Goal: Task Accomplishment & Management: Complete application form

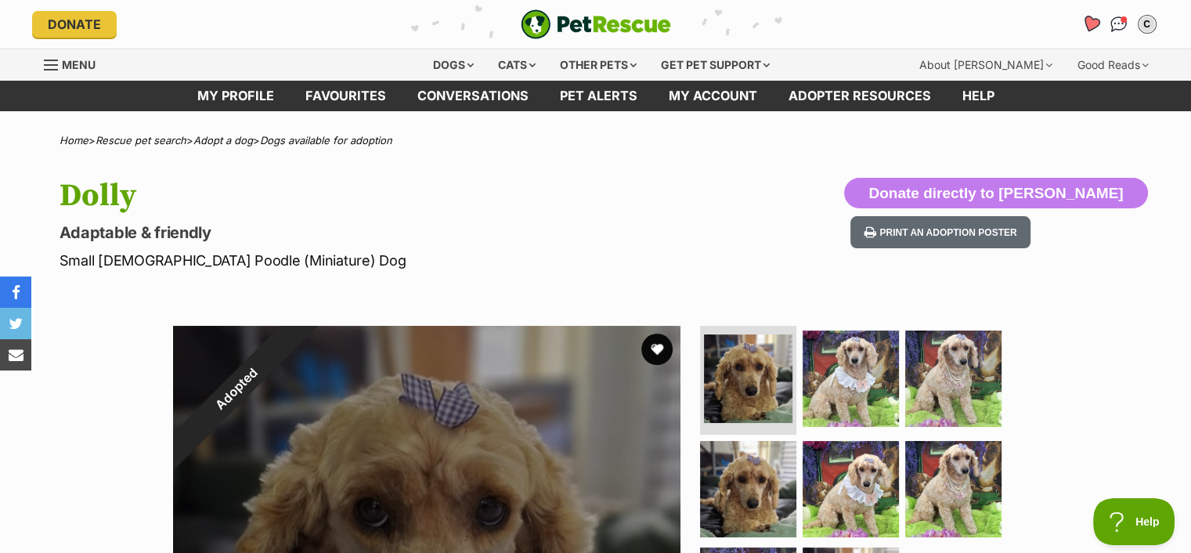
click at [1085, 20] on icon "Favourites" at bounding box center [1089, 24] width 19 height 18
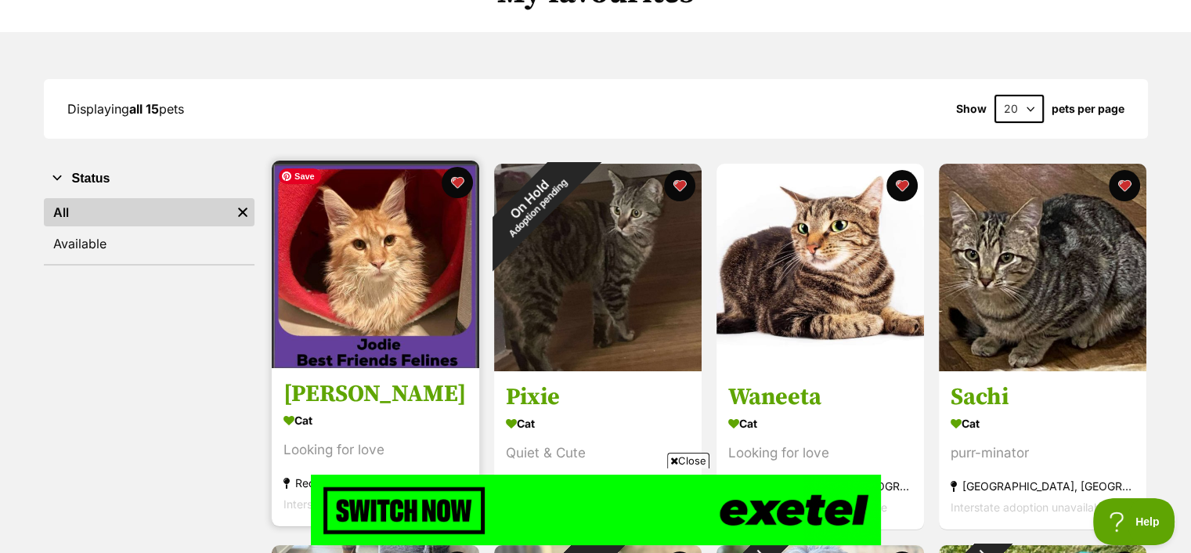
click at [404, 287] on img at bounding box center [375, 263] width 207 height 207
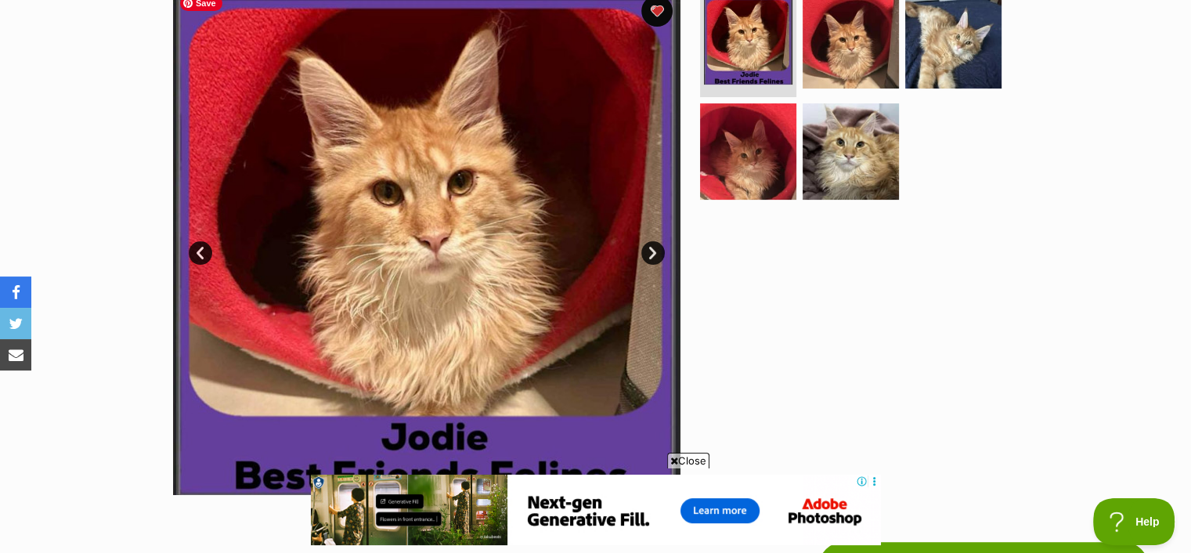
scroll to position [313, 0]
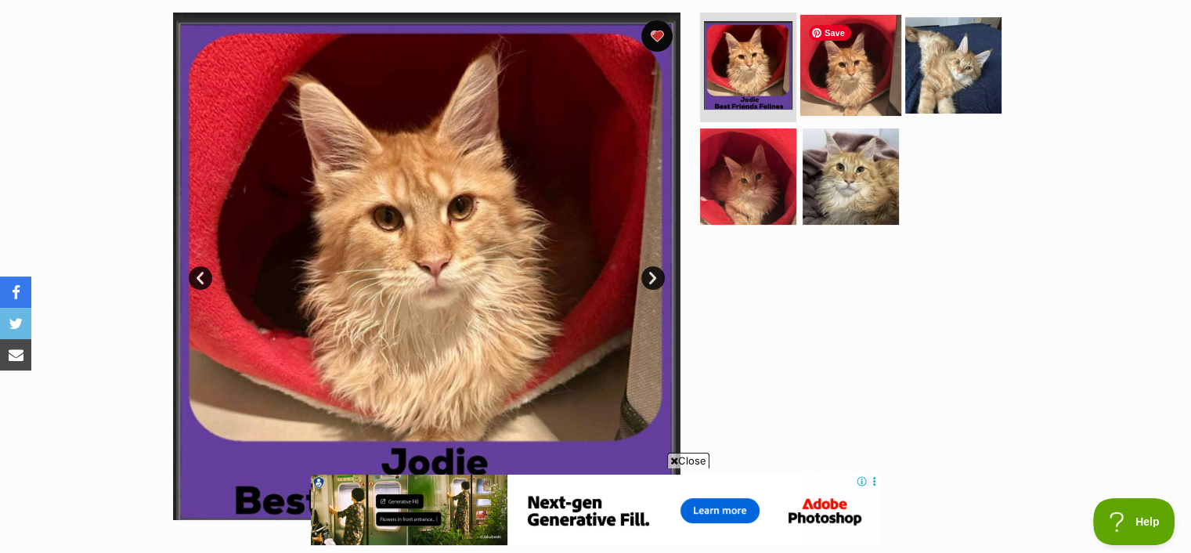
click at [871, 74] on img at bounding box center [850, 65] width 101 height 101
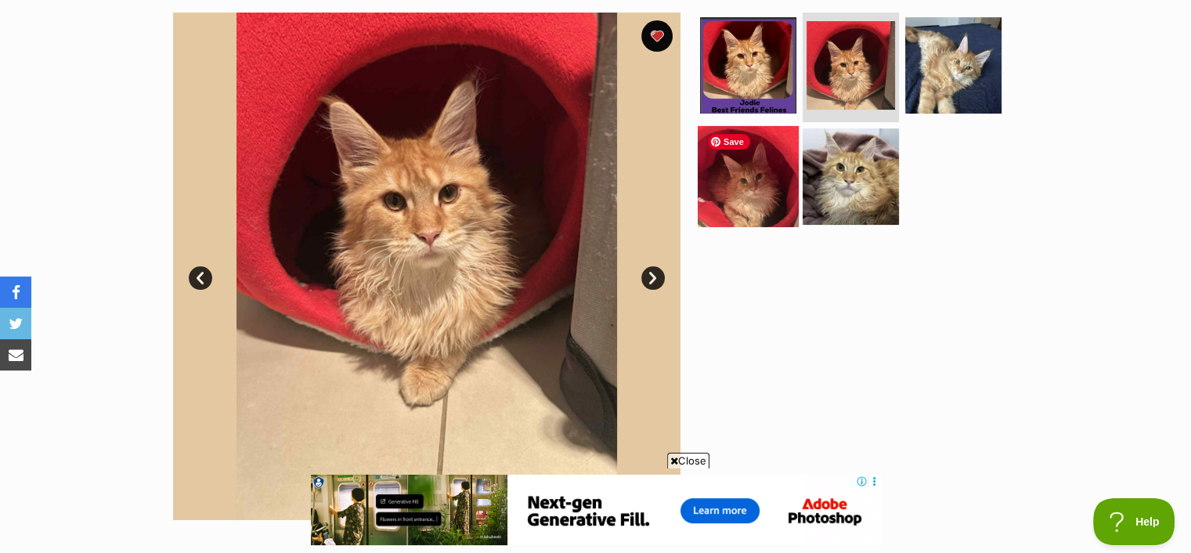
click at [732, 186] on img at bounding box center [747, 175] width 101 height 101
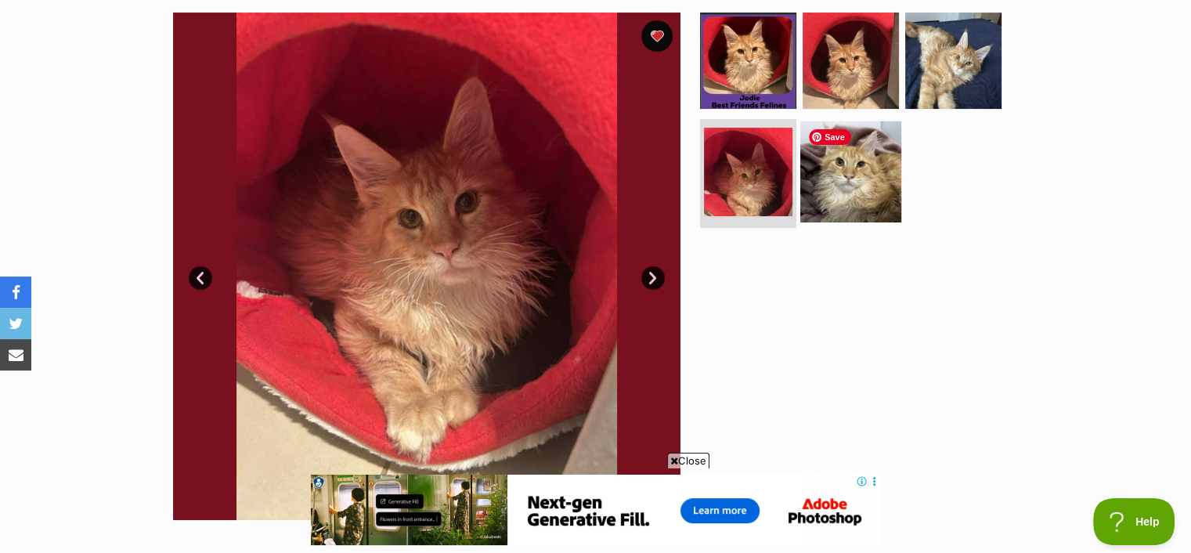
click at [842, 163] on img at bounding box center [850, 171] width 101 height 101
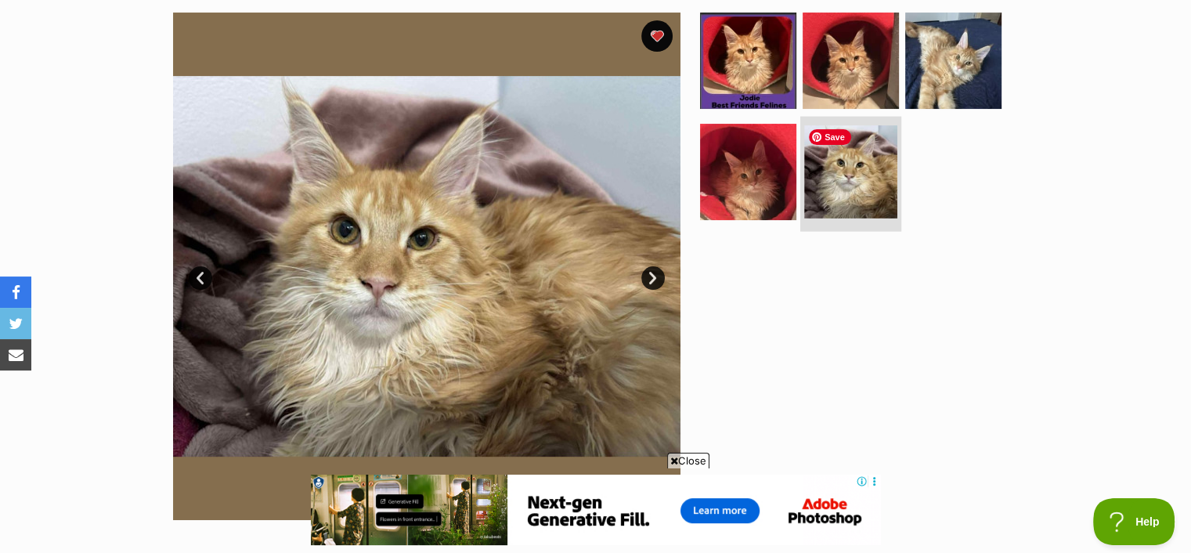
scroll to position [626, 0]
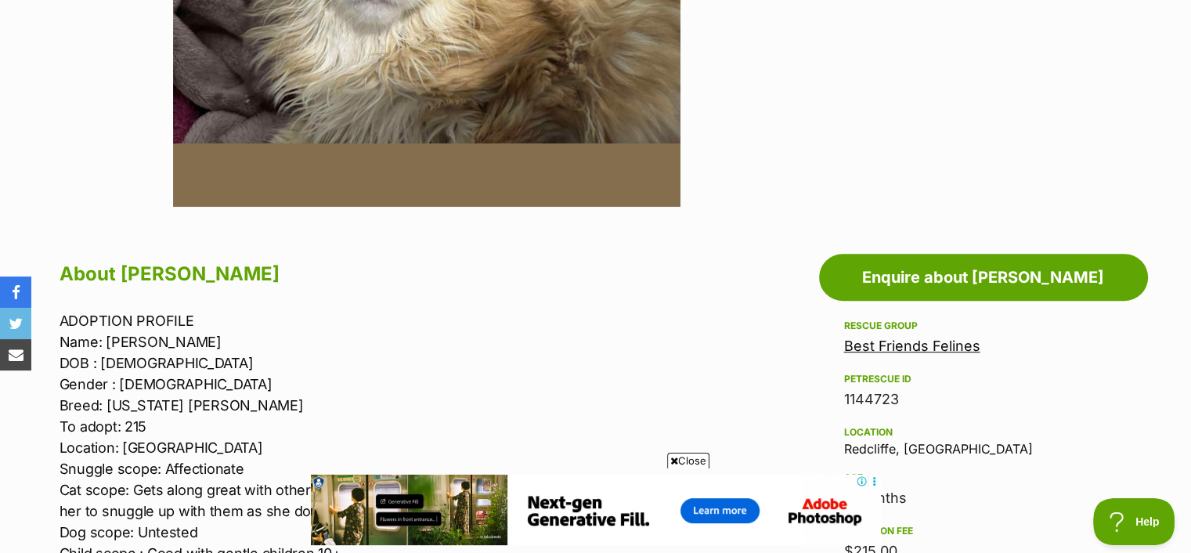
click at [690, 460] on span "Close" at bounding box center [688, 460] width 42 height 16
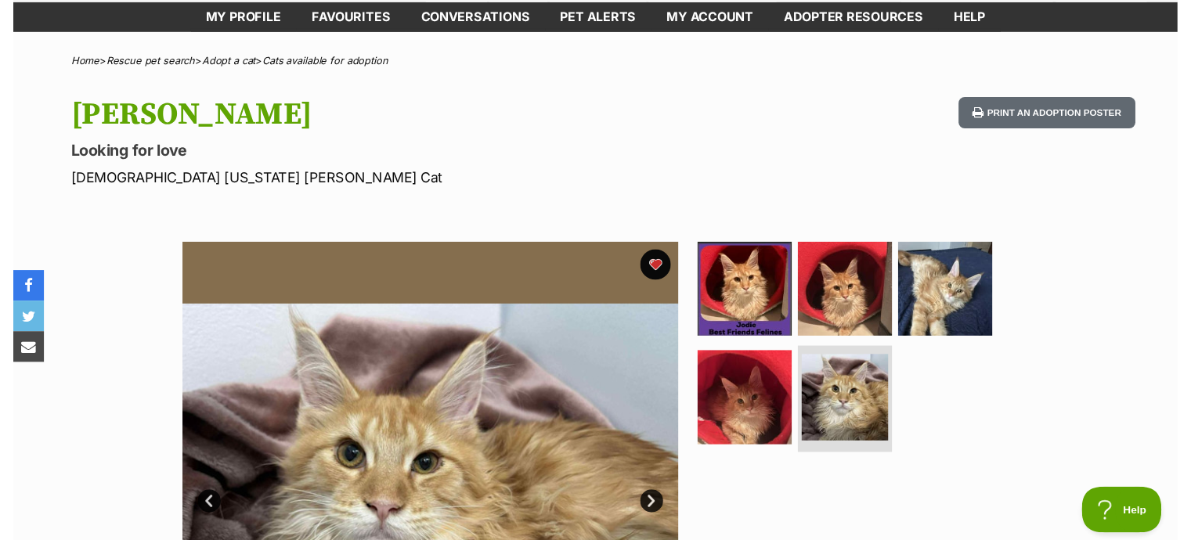
scroll to position [0, 0]
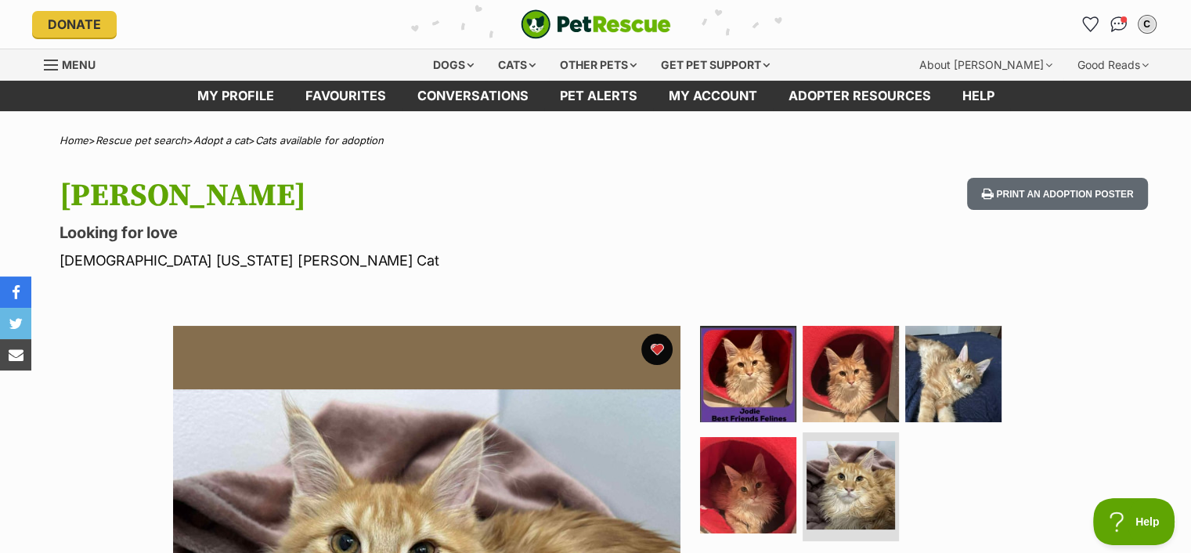
click at [59, 58] on link "Menu" at bounding box center [75, 63] width 63 height 28
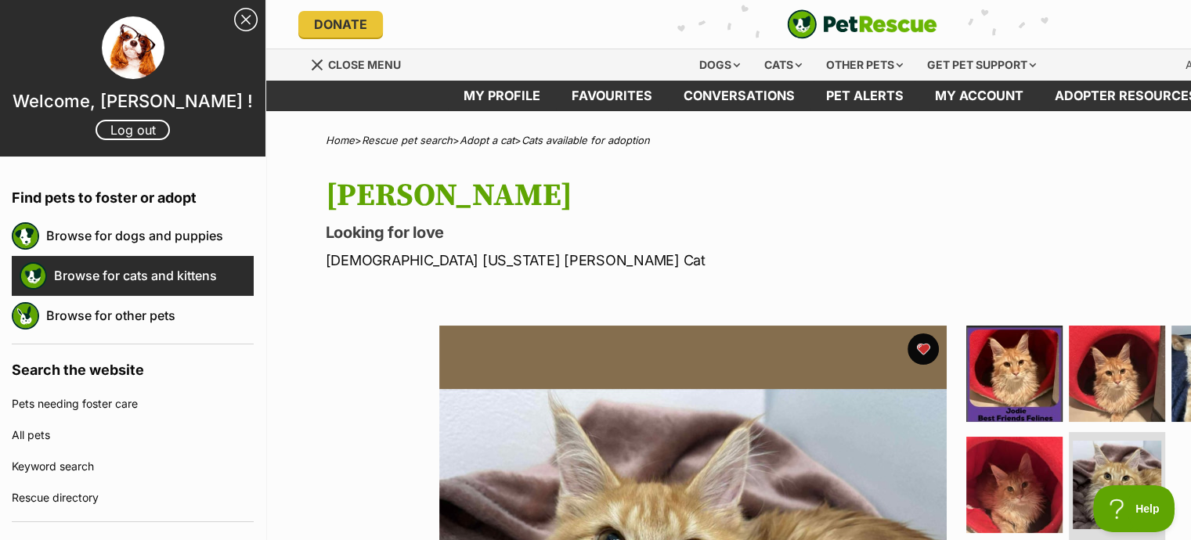
click at [96, 269] on link "Browse for cats and kittens" at bounding box center [154, 275] width 200 height 33
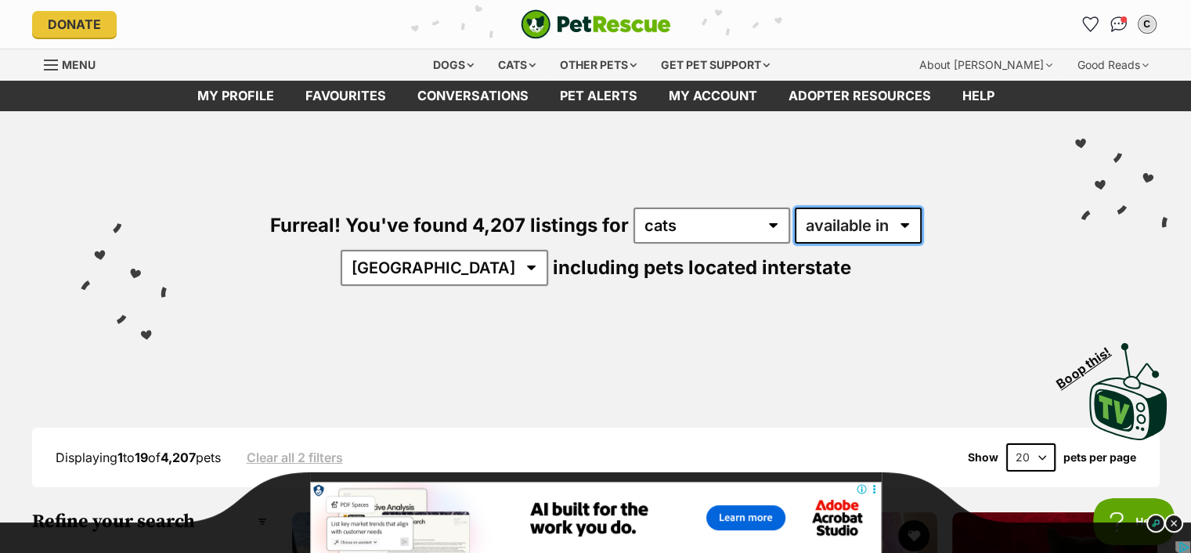
click at [849, 221] on select "available in located in" at bounding box center [858, 225] width 127 height 36
select select "disabled"
click at [795, 207] on select "available in located in" at bounding box center [858, 225] width 127 height 36
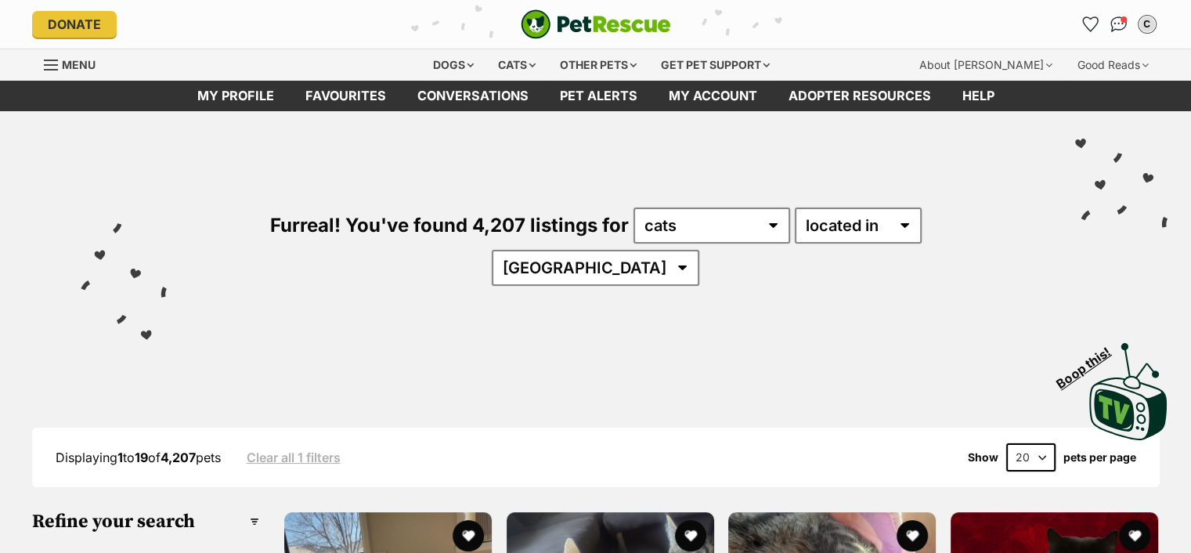
select select "QLD"
click at [699, 250] on select "[GEOGRAPHIC_DATA] [GEOGRAPHIC_DATA] [GEOGRAPHIC_DATA] [GEOGRAPHIC_DATA] [GEOGRA…" at bounding box center [595, 268] width 207 height 36
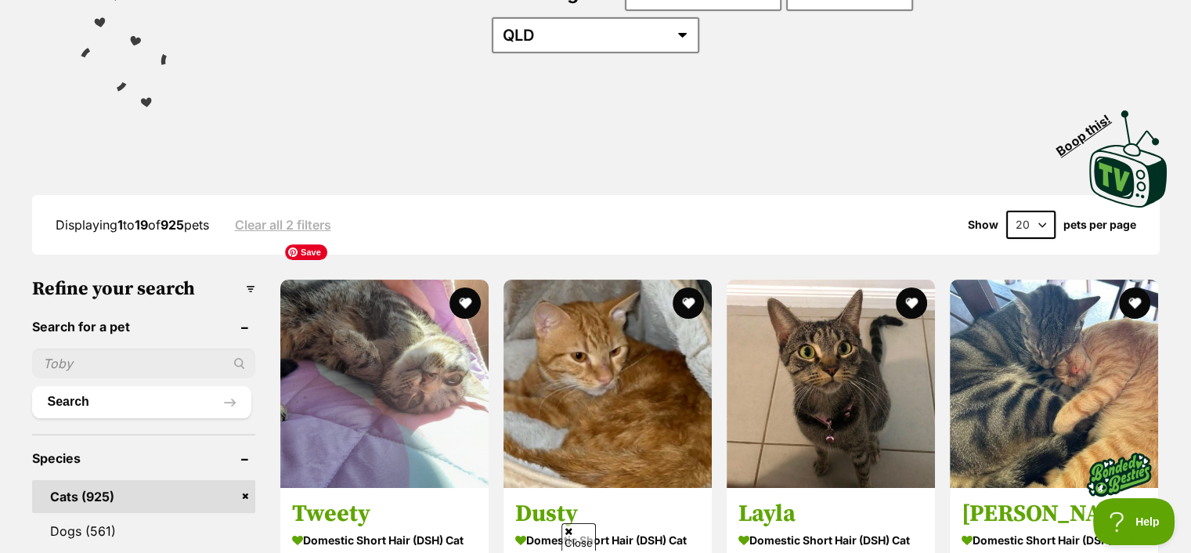
scroll to position [235, 0]
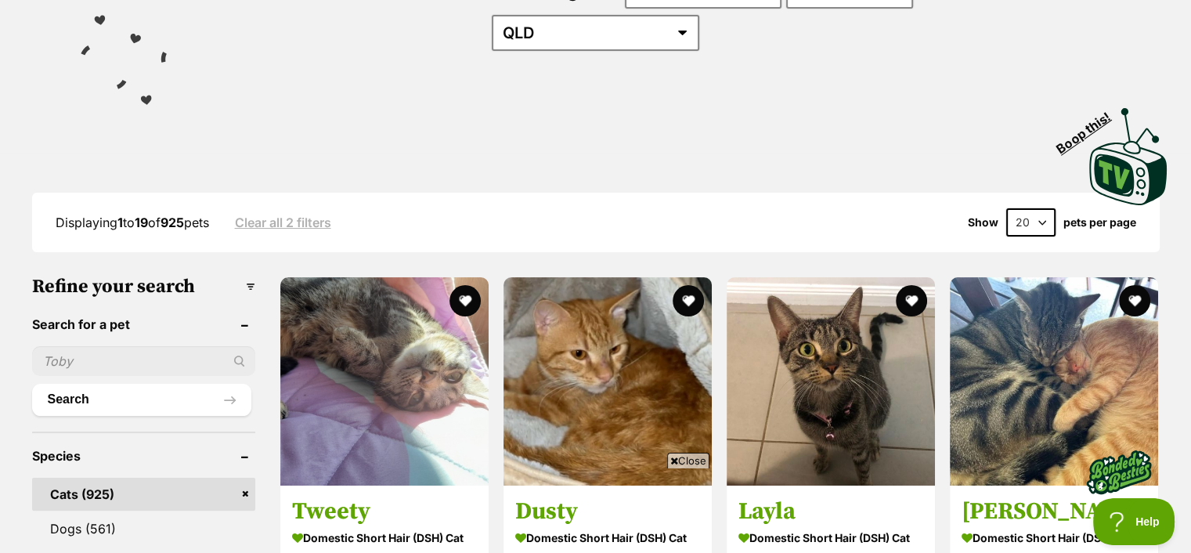
click at [166, 346] on input "text" at bounding box center [143, 361] width 223 height 30
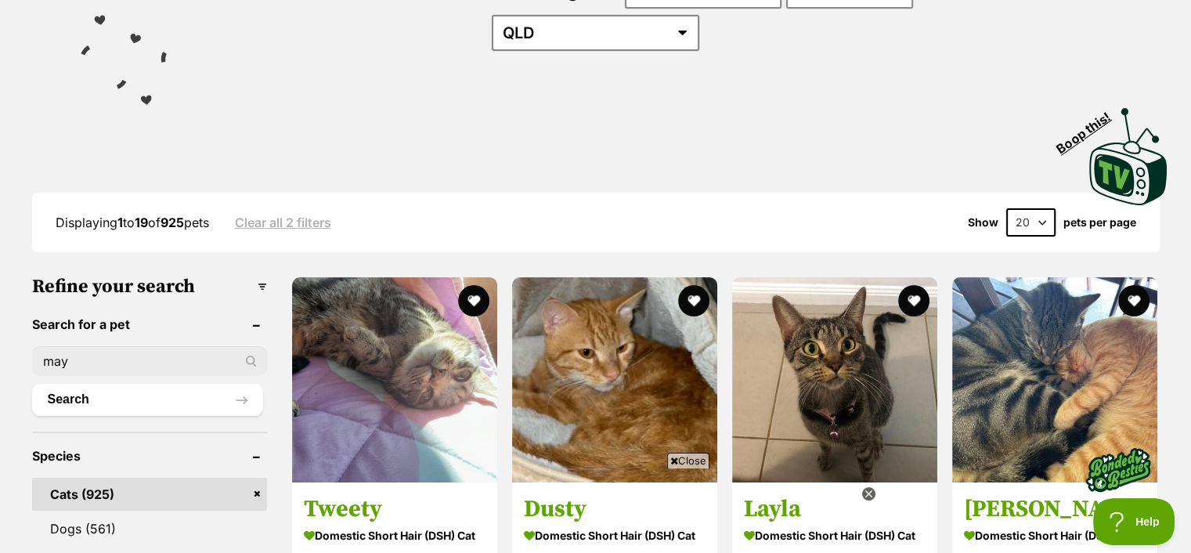
scroll to position [0, 0]
type input "mayze"
click at [32, 384] on button "Search" at bounding box center [147, 399] width 231 height 31
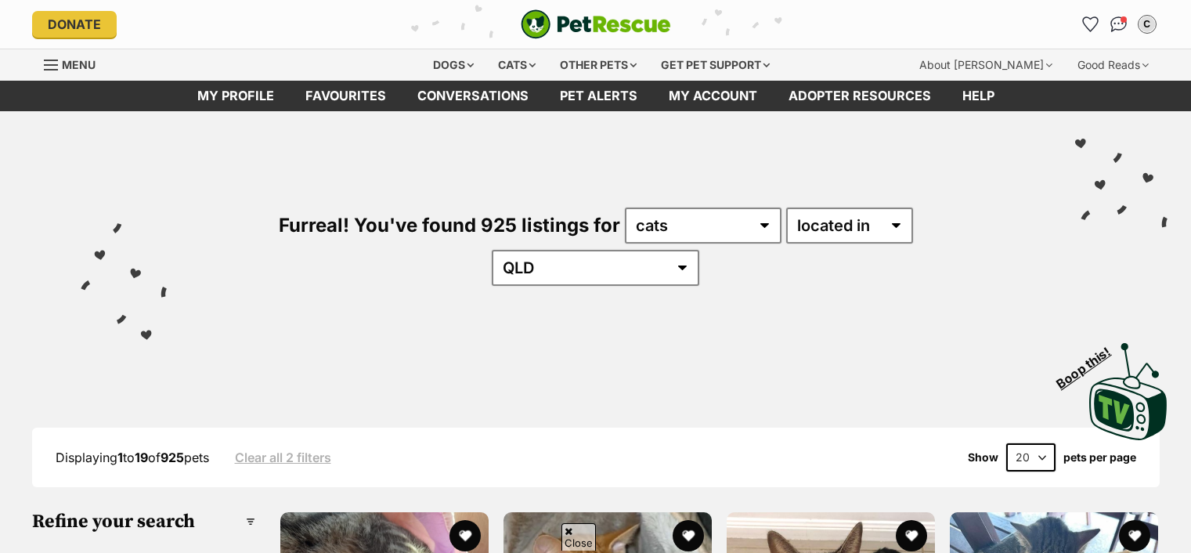
scroll to position [235, 0]
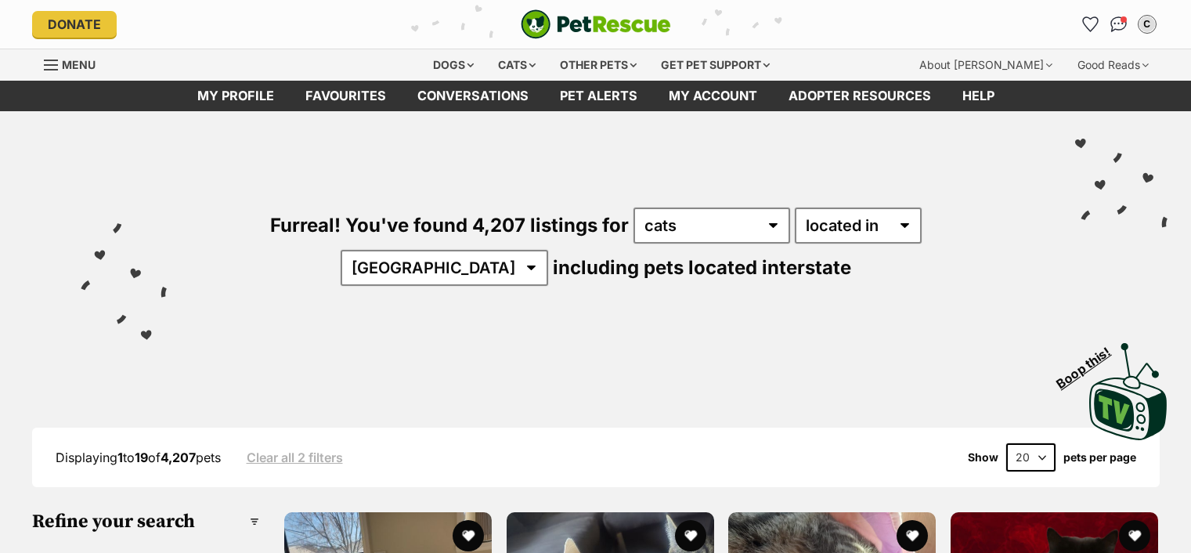
select select "disabled"
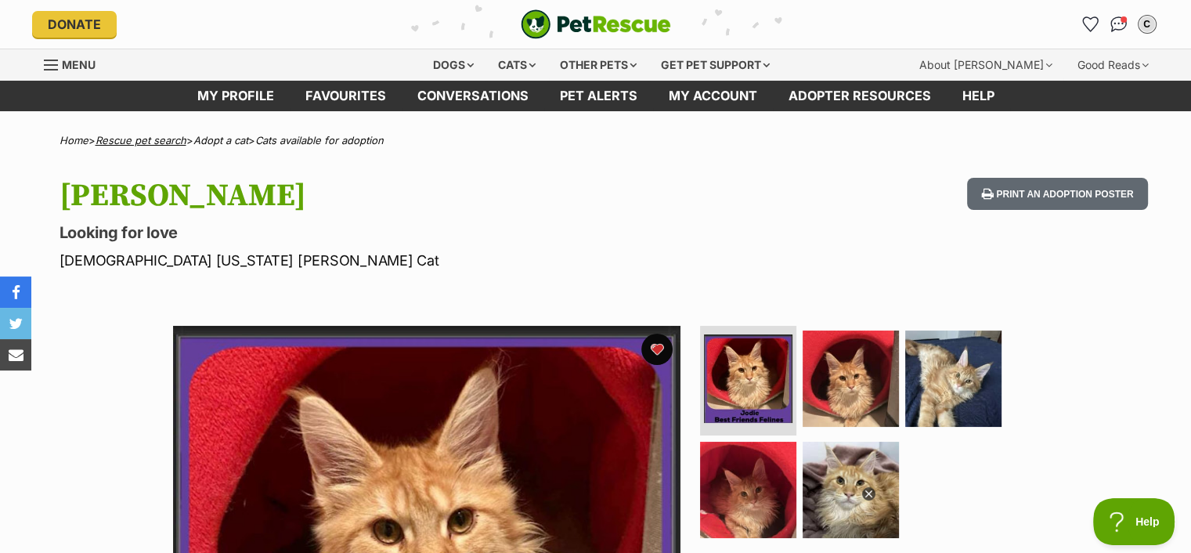
click at [153, 137] on link "Rescue pet search" at bounding box center [141, 140] width 91 height 13
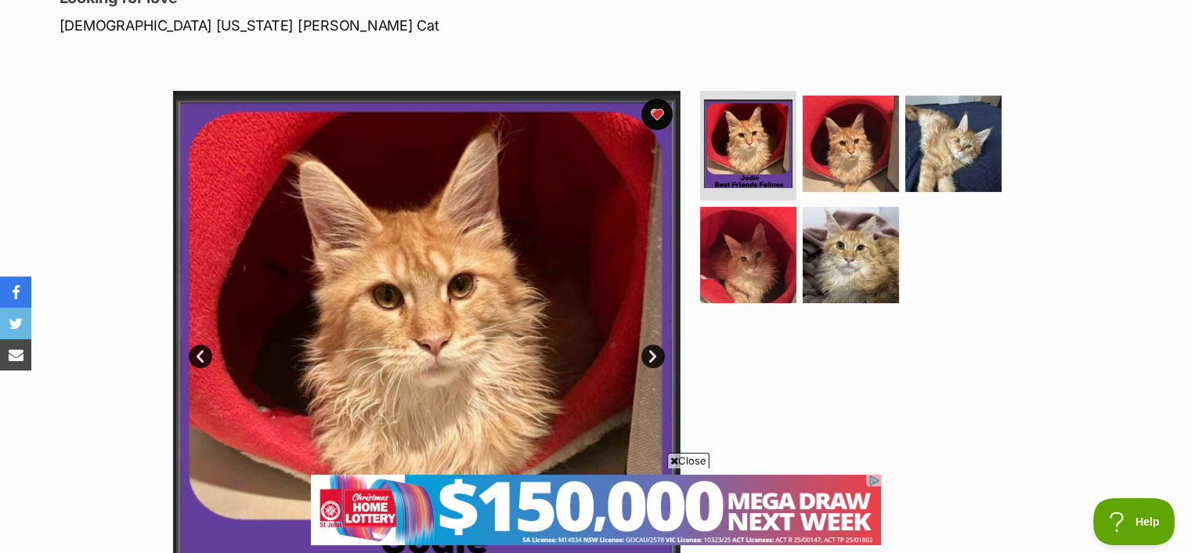
scroll to position [548, 0]
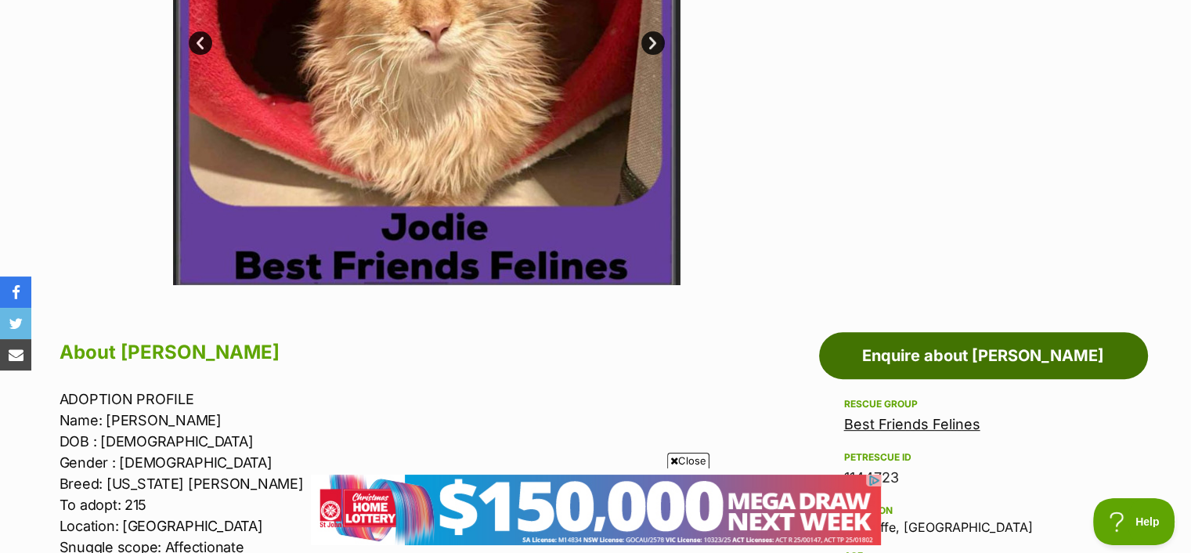
click at [1002, 345] on link "Enquire about Jodie" at bounding box center [983, 355] width 329 height 47
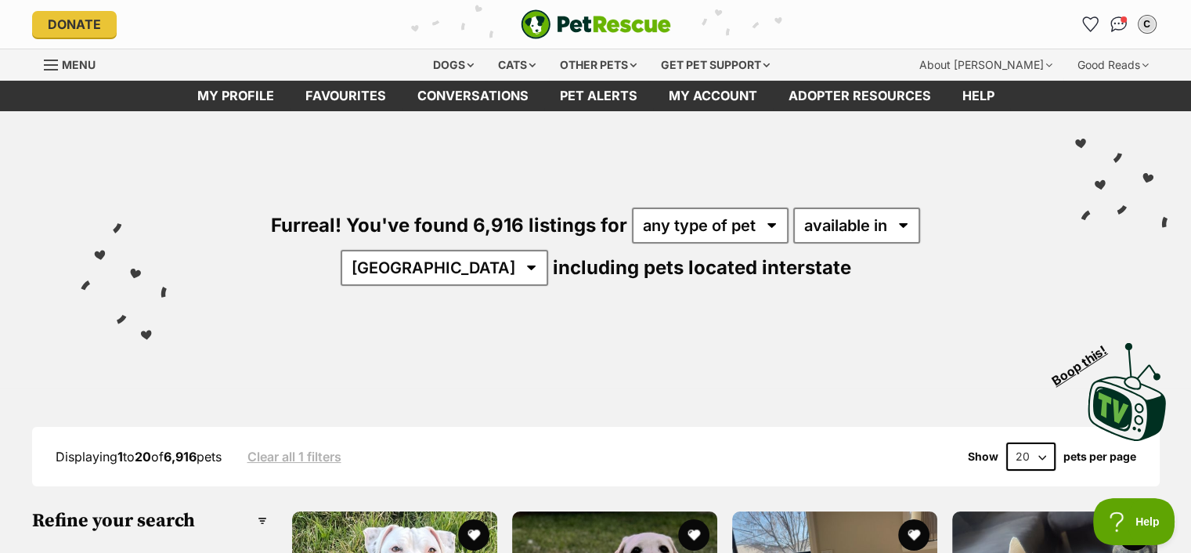
scroll to position [313, 0]
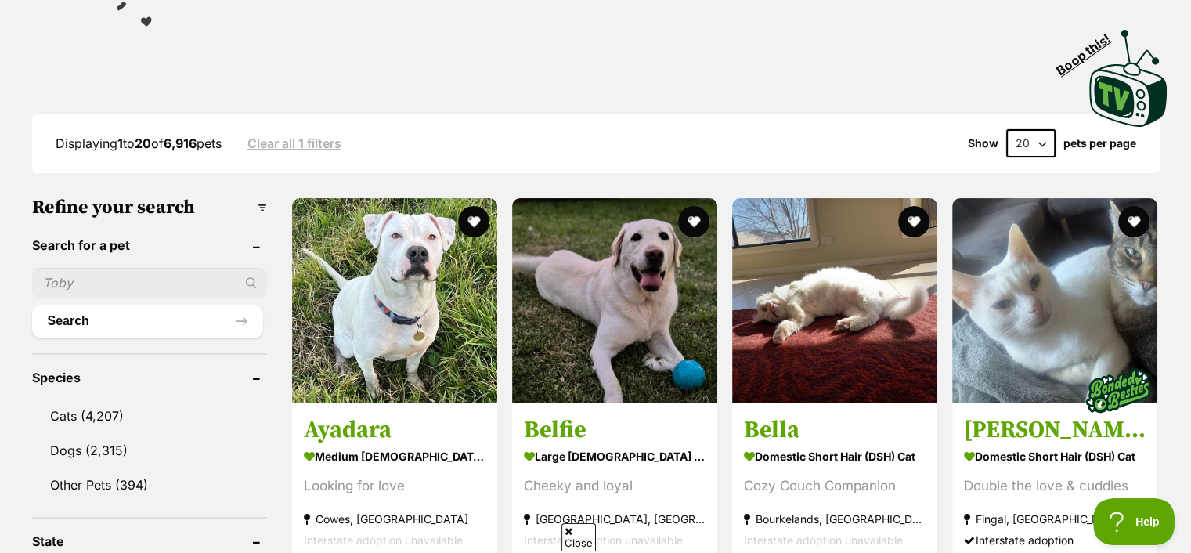
click at [182, 273] on input "text" at bounding box center [149, 283] width 235 height 30
type input "mayze"
click at [135, 308] on button "Search" at bounding box center [147, 320] width 231 height 31
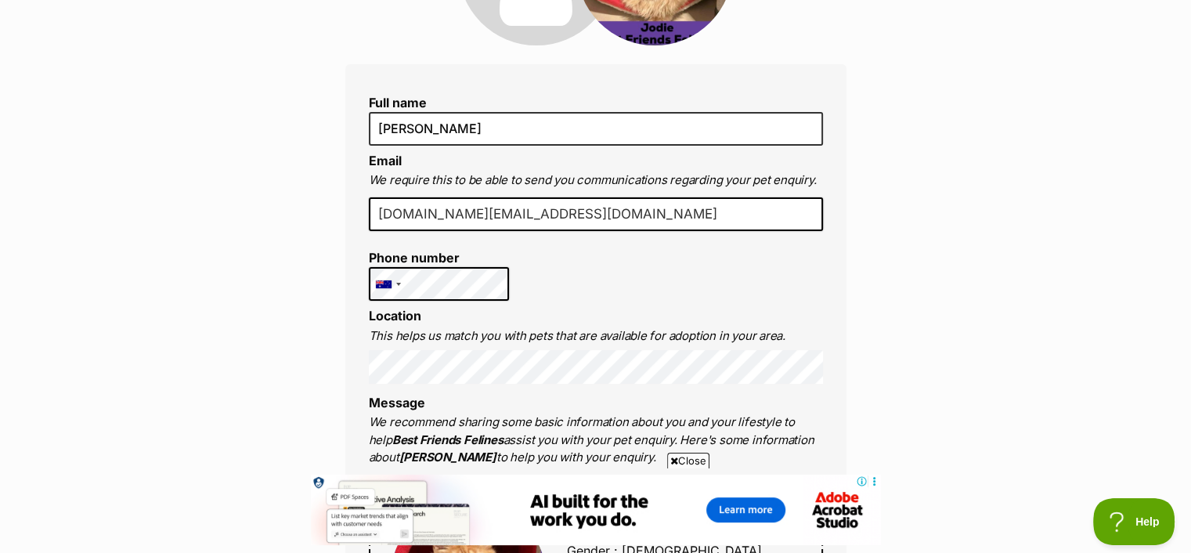
scroll to position [313, 0]
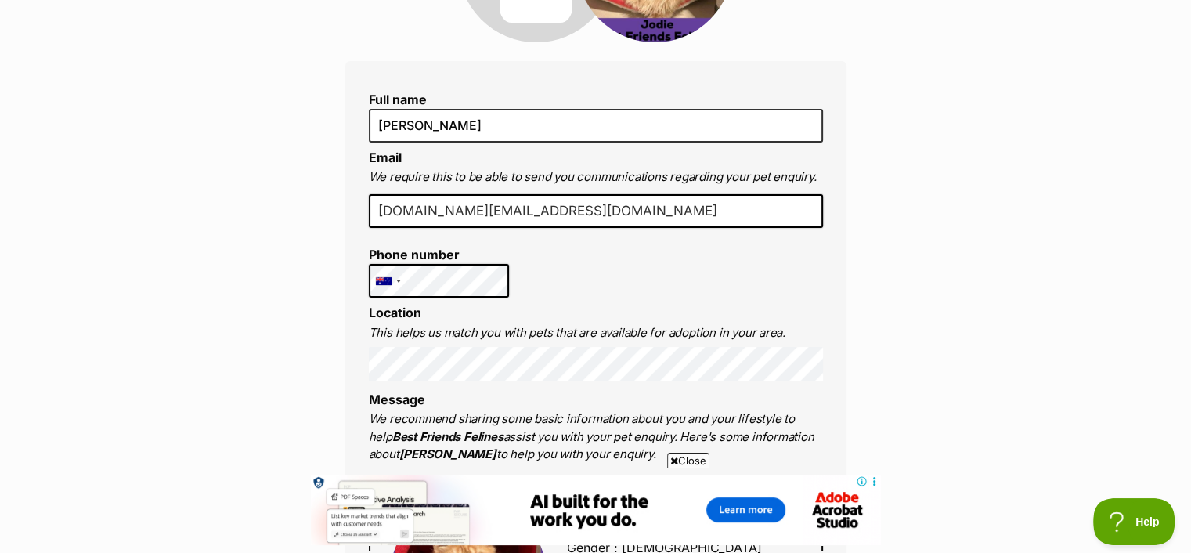
click at [493, 209] on input "[DOMAIN_NAME][EMAIL_ADDRESS][DOMAIN_NAME]" at bounding box center [596, 211] width 454 height 34
type input "[DOMAIN_NAME][EMAIL_ADDRESS][DOMAIN_NAME]"
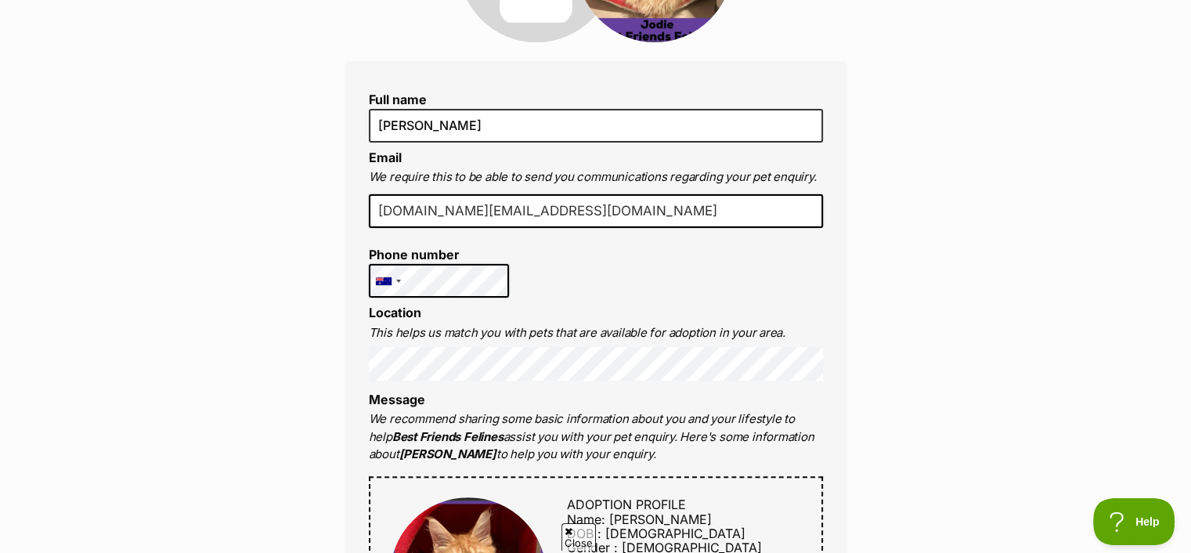
scroll to position [0, 0]
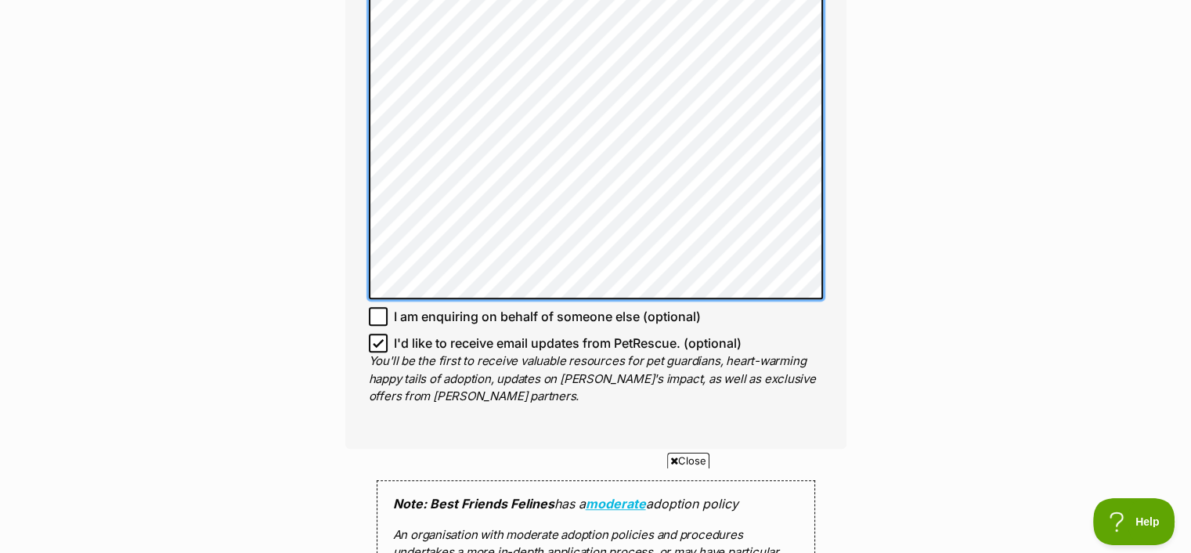
scroll to position [1209, 0]
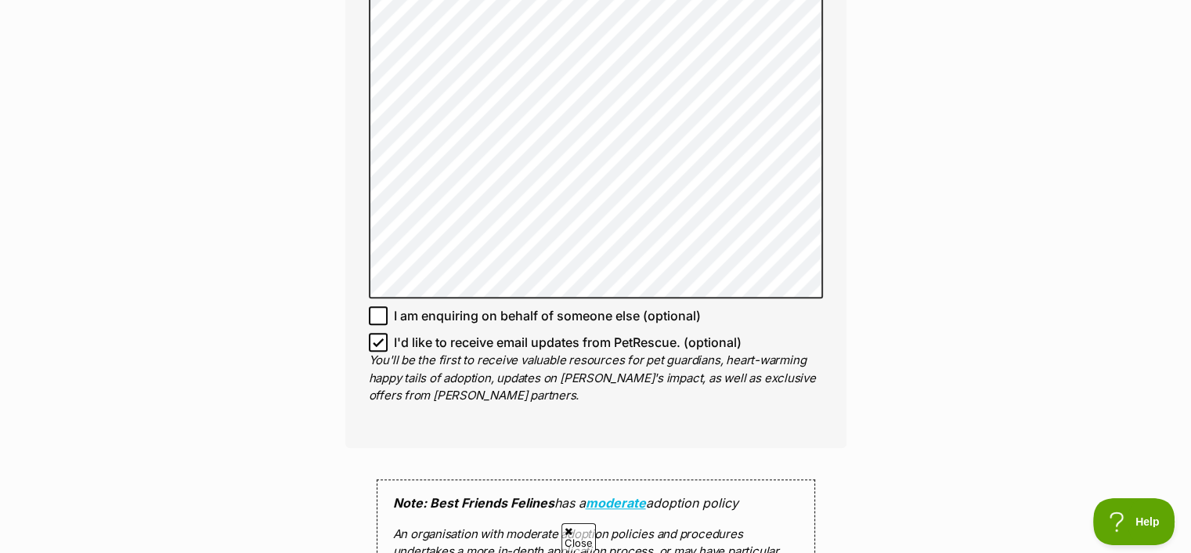
click at [379, 339] on icon at bounding box center [377, 342] width 9 height 7
click at [379, 333] on input "I'd like to receive email updates from PetRescue. (optional)" at bounding box center [378, 342] width 19 height 19
checkbox input "false"
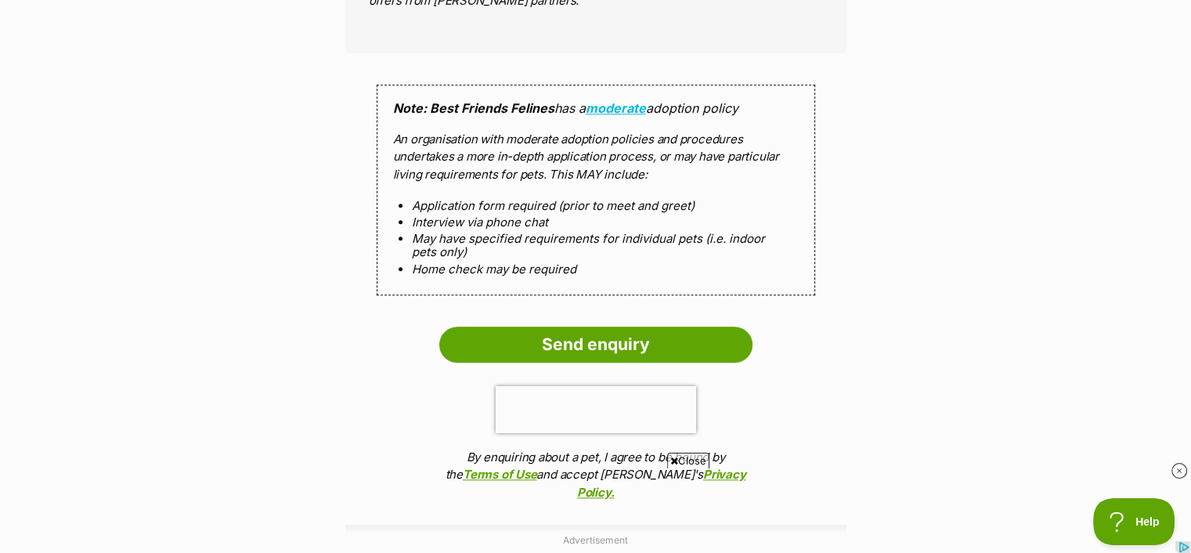
scroll to position [1602, 0]
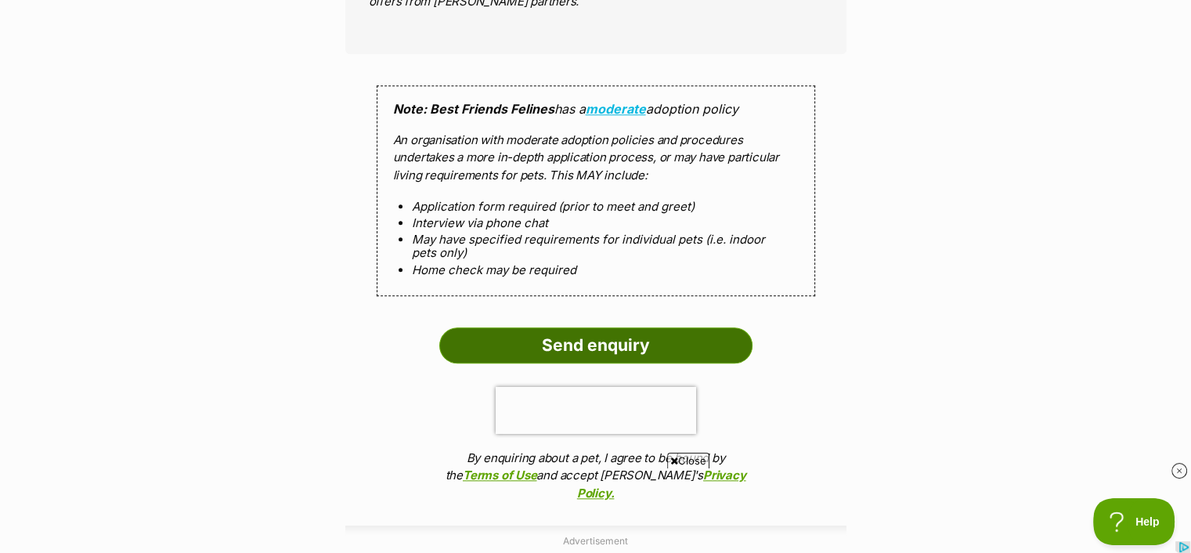
click at [570, 327] on input "Send enquiry" at bounding box center [595, 345] width 313 height 36
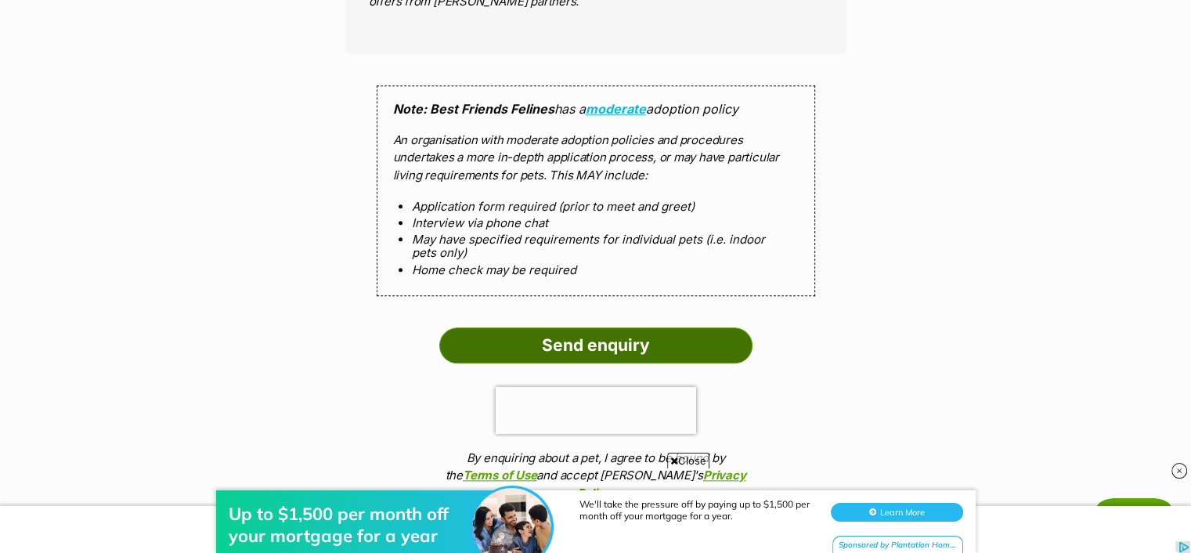
scroll to position [0, 0]
click at [567, 327] on input "Send enquiry" at bounding box center [595, 345] width 313 height 36
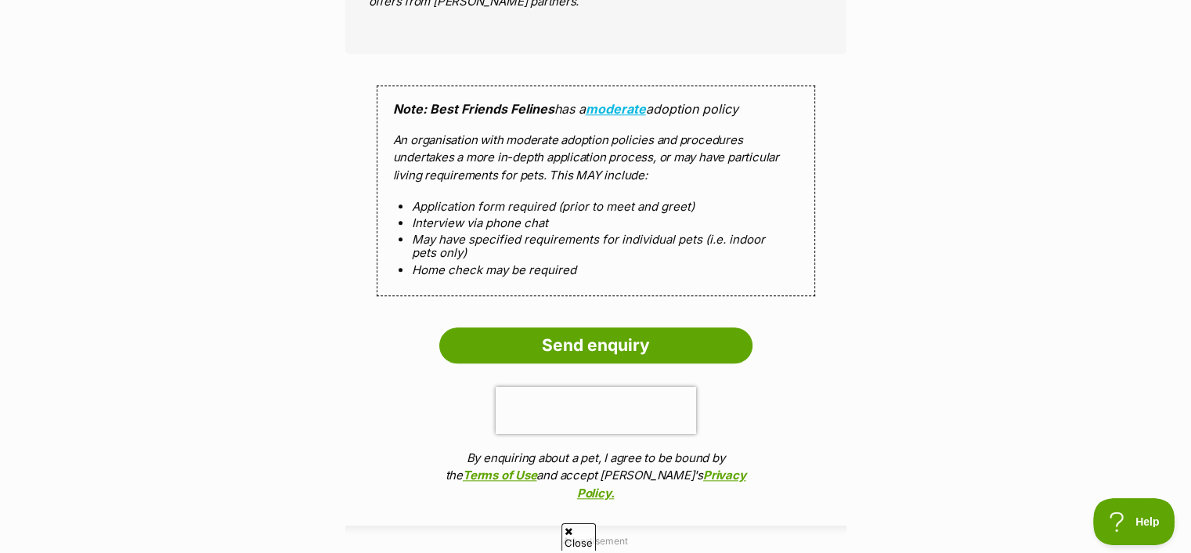
drag, startPoint x: 567, startPoint y: 322, endPoint x: 391, endPoint y: 329, distance: 176.3
click at [391, 329] on ol "Send enquiry 0cAFcWeA4WurnbXvSE-wms04r7lmtq6kwLBBxeqeLf0F1DfhMFAjLtbtu_NVrG9Ekf…" at bounding box center [595, 418] width 501 height 183
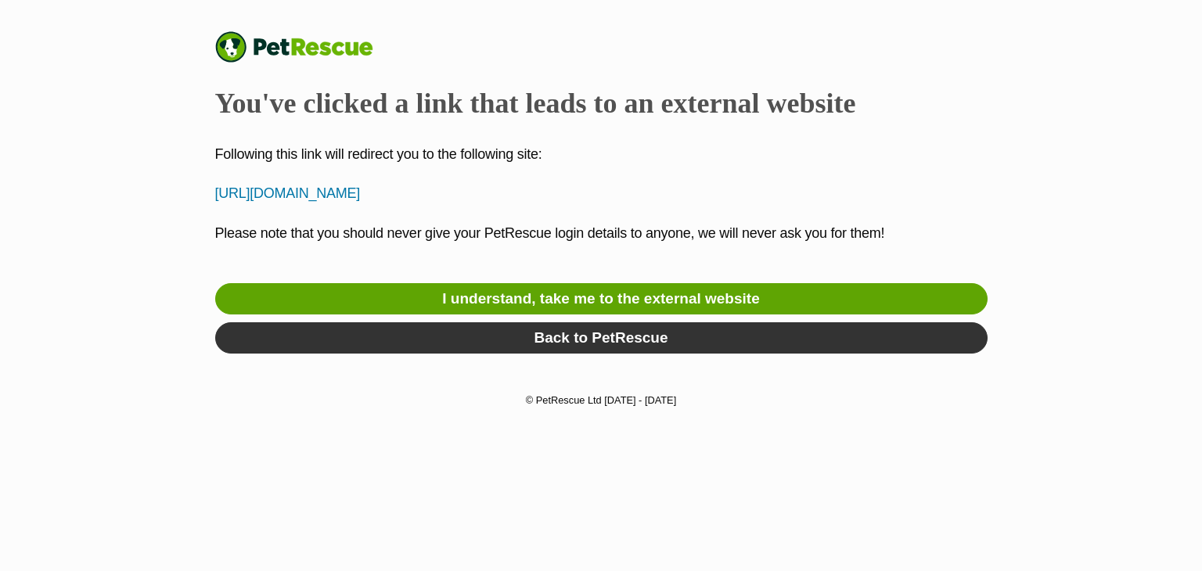
click at [704, 293] on link "I understand, take me to the external website" at bounding box center [601, 298] width 773 height 31
